Goal: Information Seeking & Learning: Learn about a topic

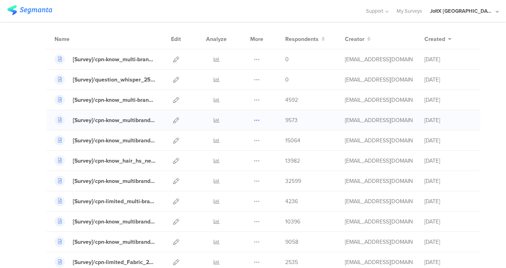
scroll to position [40, 0]
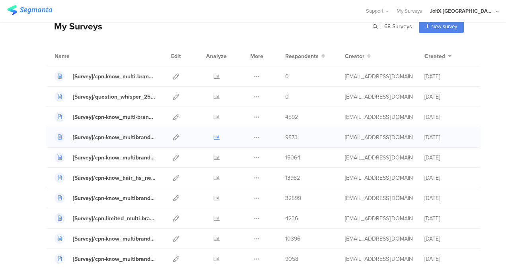
click at [214, 137] on icon at bounding box center [217, 138] width 6 height 6
click at [214, 115] on icon at bounding box center [217, 117] width 6 height 6
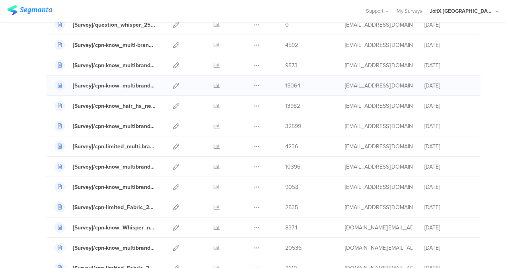
scroll to position [119, 0]
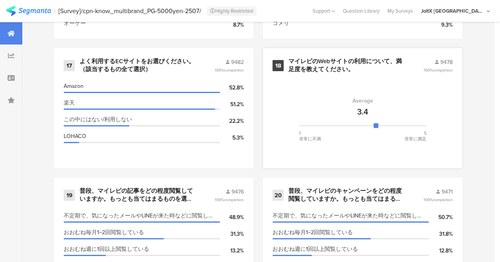
scroll to position [1371, 0]
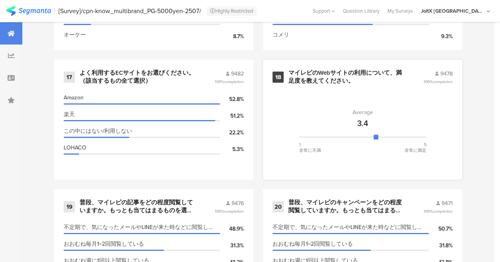
click at [379, 139] on div at bounding box center [376, 137] width 5 height 5
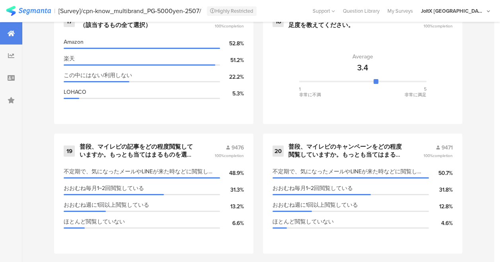
scroll to position [1419, 0]
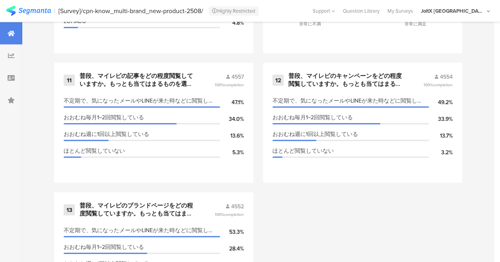
scroll to position [931, 0]
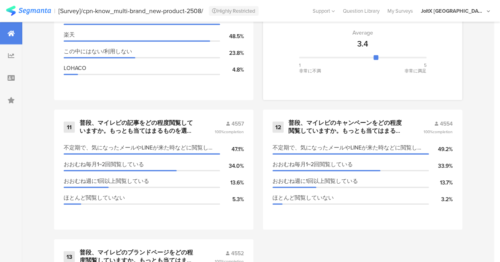
click at [379, 60] on div at bounding box center [376, 57] width 5 height 5
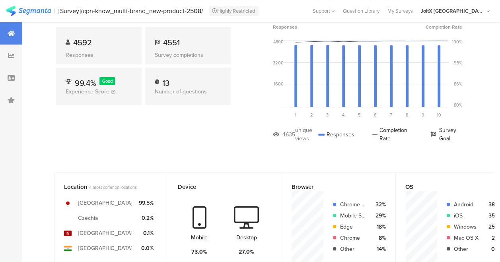
scroll to position [0, 0]
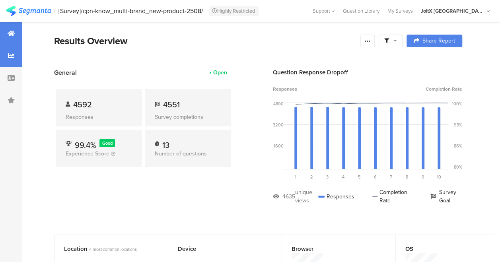
click at [12, 58] on icon at bounding box center [11, 56] width 6 height 6
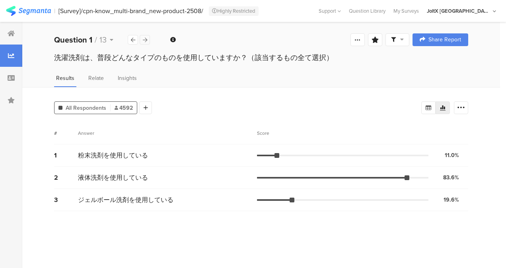
click at [143, 40] on icon at bounding box center [145, 39] width 4 height 5
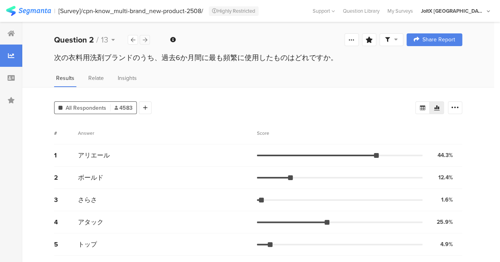
click at [143, 40] on icon at bounding box center [145, 39] width 4 height 5
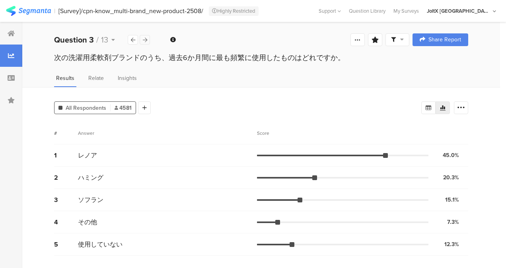
click at [143, 40] on icon at bounding box center [145, 39] width 4 height 5
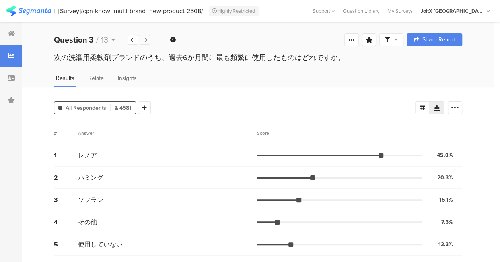
click at [143, 40] on icon at bounding box center [145, 39] width 4 height 5
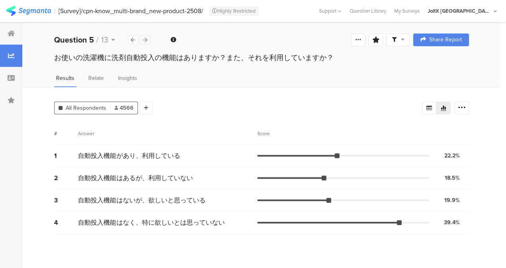
click at [143, 40] on icon at bounding box center [145, 39] width 4 height 5
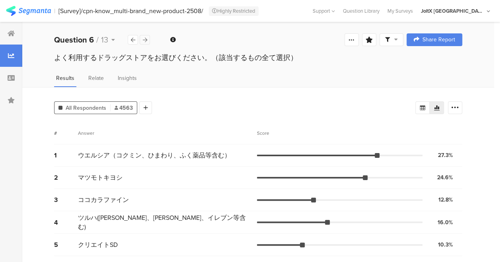
click at [143, 40] on icon at bounding box center [145, 39] width 4 height 5
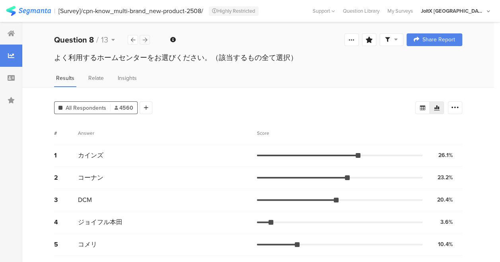
click at [143, 40] on icon at bounding box center [145, 39] width 4 height 5
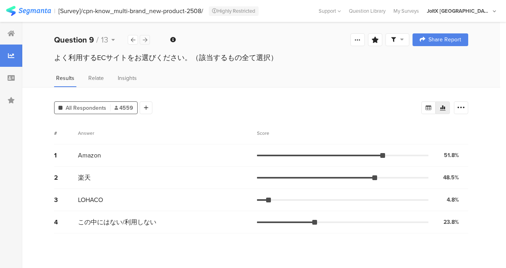
click at [143, 40] on icon at bounding box center [145, 39] width 4 height 5
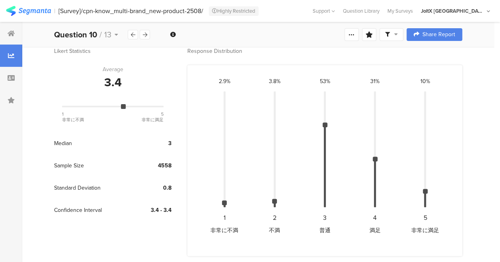
scroll to position [76, 0]
click at [162, 193] on div "Standard Deviation 0.8" at bounding box center [112, 188] width 117 height 22
